Goal: Navigation & Orientation: Find specific page/section

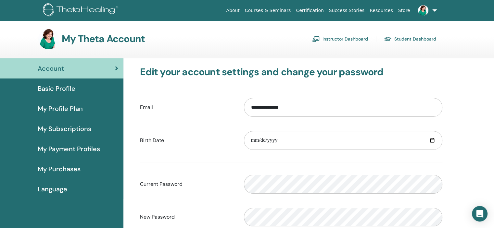
click at [343, 38] on link "Instructor Dashboard" at bounding box center [340, 39] width 56 height 10
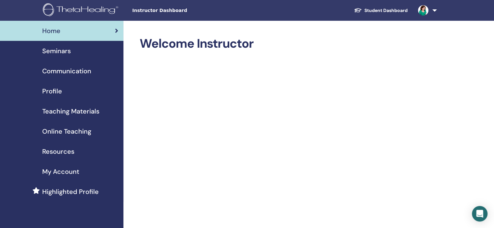
click at [64, 47] on span "Seminars" at bounding box center [56, 51] width 29 height 10
